Goal: Task Accomplishment & Management: Complete application form

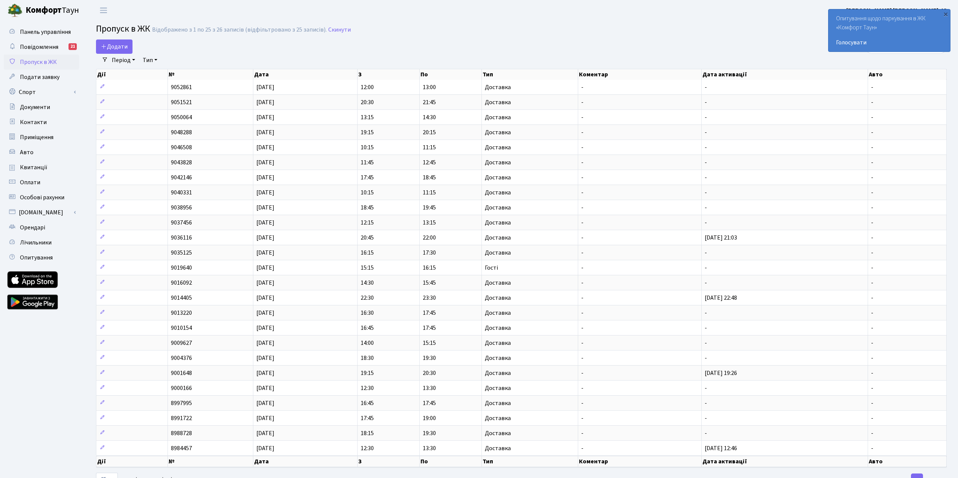
select select "25"
click at [121, 47] on span "Додати" at bounding box center [114, 47] width 27 height 8
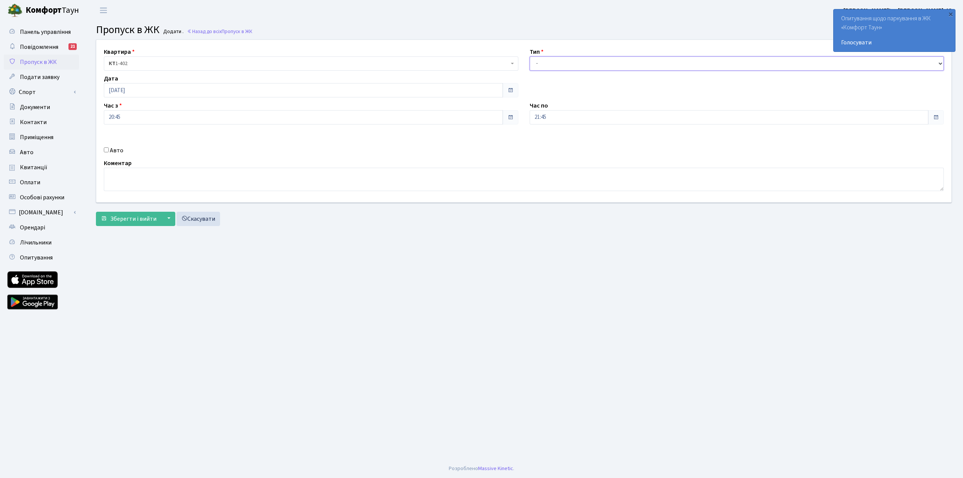
click at [586, 61] on select "- Доставка Таксі Гості Сервіс" at bounding box center [737, 63] width 415 height 14
select select "1"
click at [530, 56] on select "- Доставка Таксі Гості Сервіс" at bounding box center [737, 63] width 415 height 14
click at [138, 221] on span "Зберегти і вийти" at bounding box center [133, 219] width 46 height 8
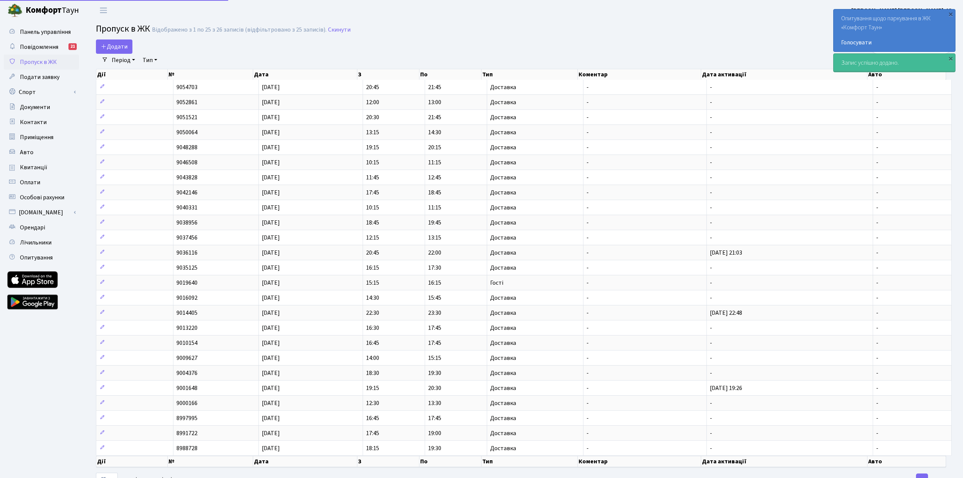
select select "25"
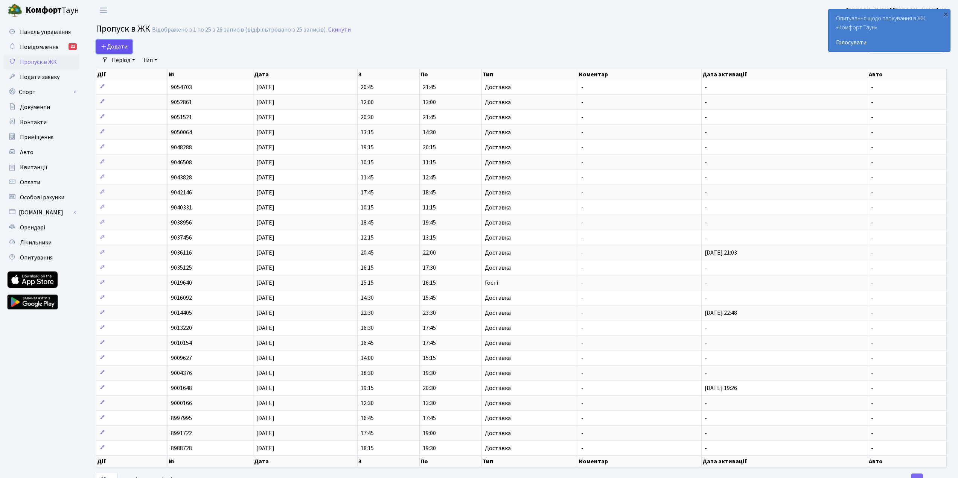
click at [122, 49] on span "Додати" at bounding box center [114, 47] width 27 height 8
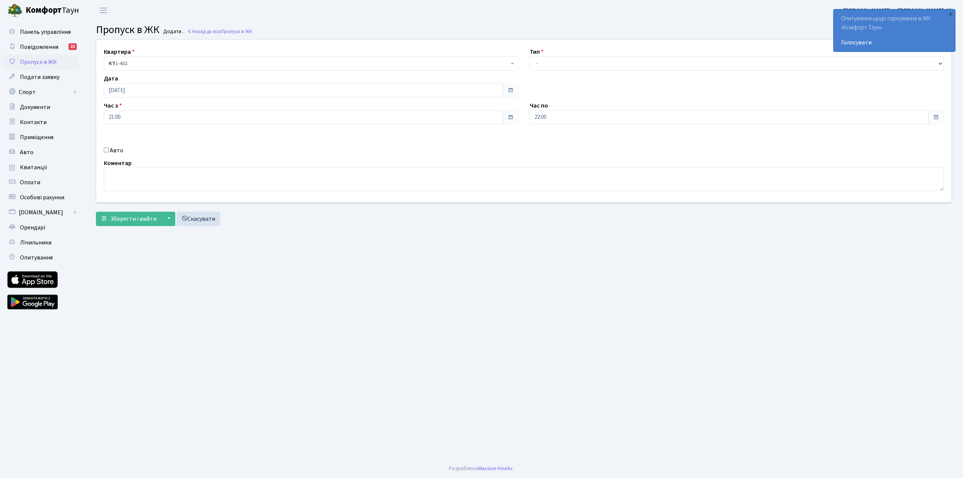
click at [549, 56] on div "Тип - Доставка Таксі Гості Сервіс" at bounding box center [737, 58] width 426 height 23
click at [544, 58] on select "- Доставка Таксі Гості Сервіс" at bounding box center [737, 63] width 415 height 14
select select "1"
click at [530, 56] on select "- Доставка Таксі Гості Сервіс" at bounding box center [737, 63] width 415 height 14
click at [132, 220] on span "Зберегти і вийти" at bounding box center [133, 219] width 46 height 8
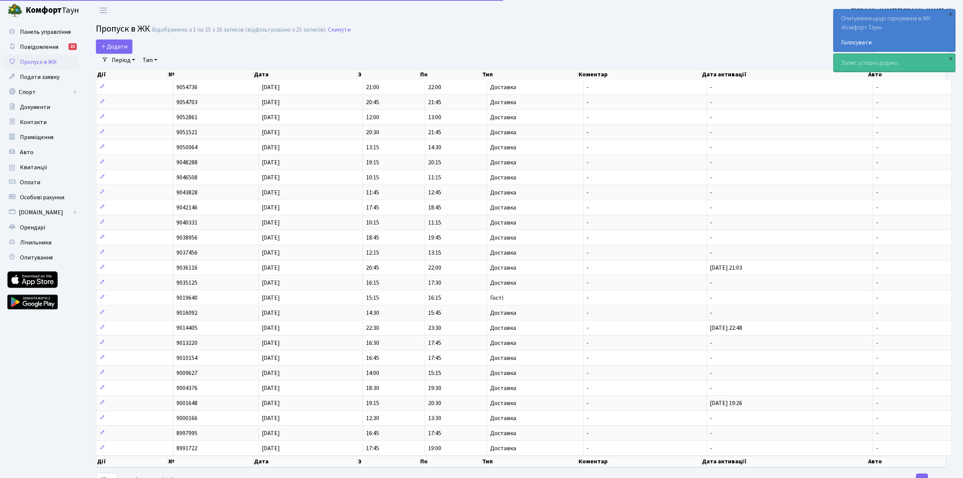
select select "25"
